Goal: Find specific page/section: Find specific page/section

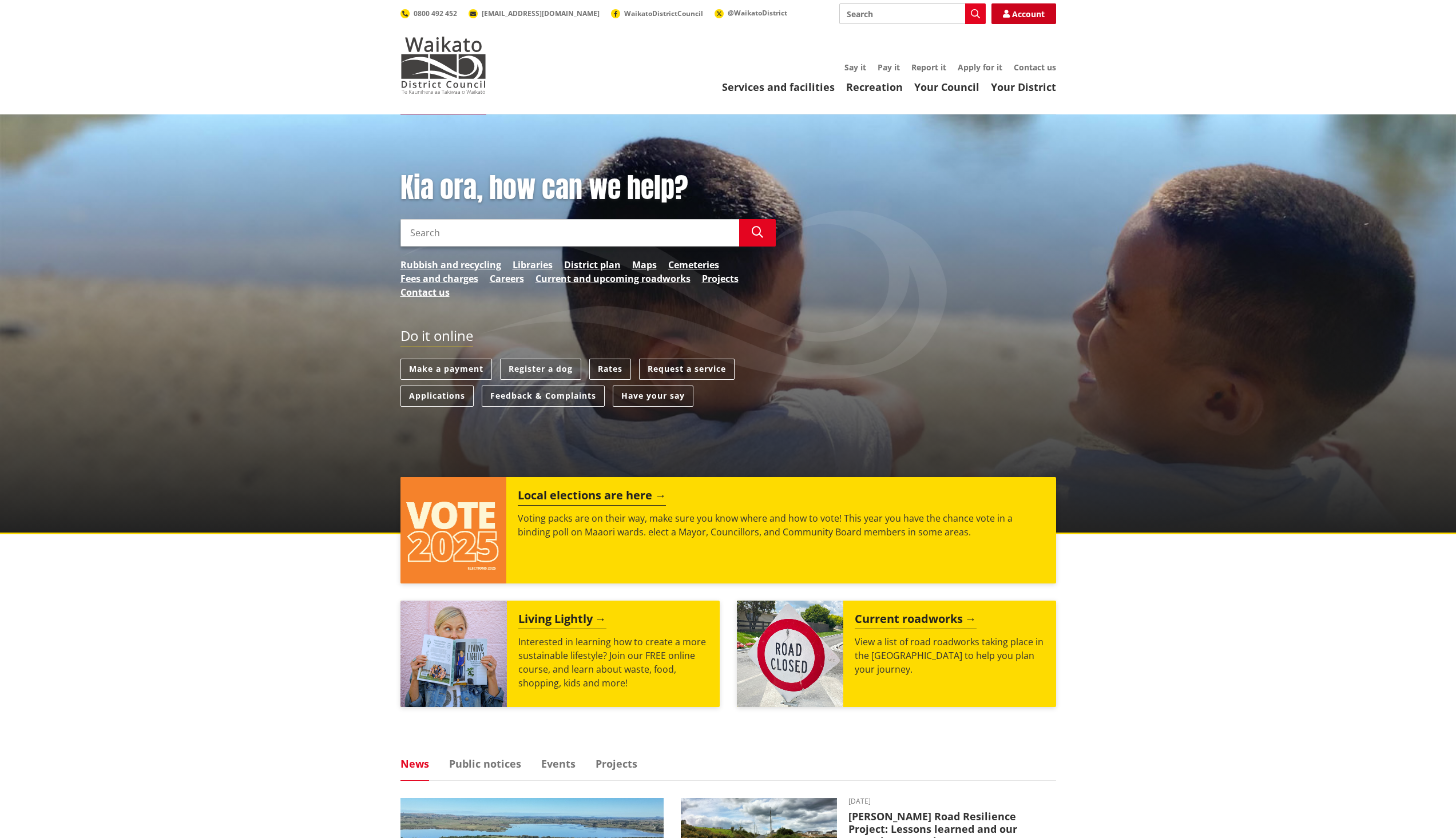
click at [1045, 13] on link "Account" at bounding box center [1023, 13] width 65 height 20
click at [510, 280] on link "Careers" at bounding box center [506, 279] width 34 height 14
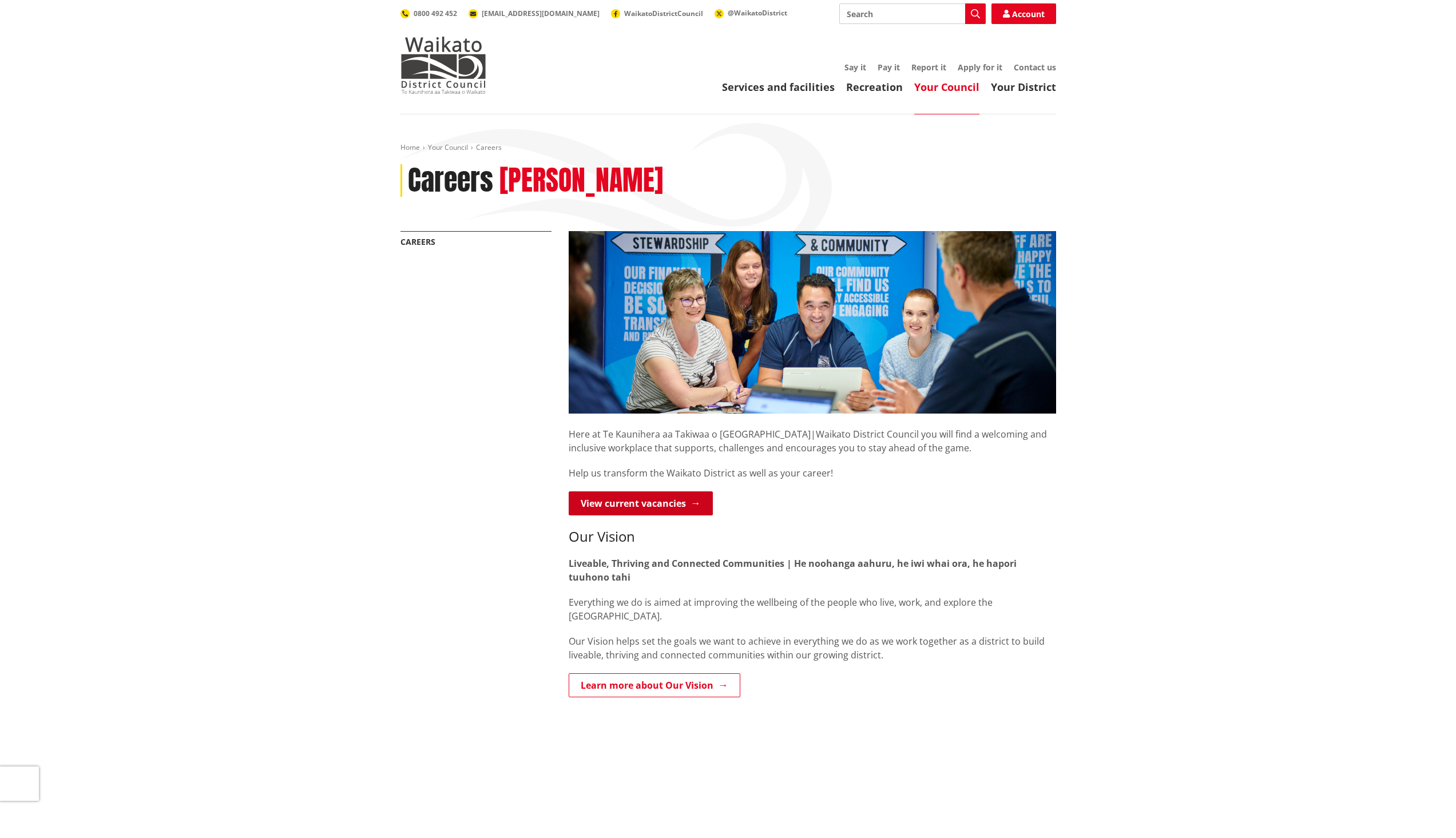
click at [690, 496] on link "View current vacancies" at bounding box center [641, 503] width 144 height 24
